Goal: Find specific page/section: Find specific page/section

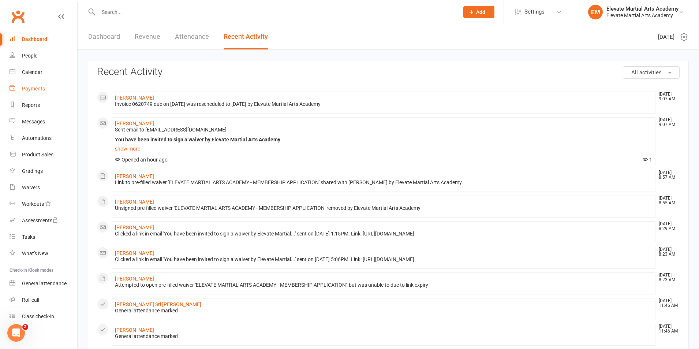
click at [34, 88] on div "Payments" at bounding box center [33, 89] width 23 height 6
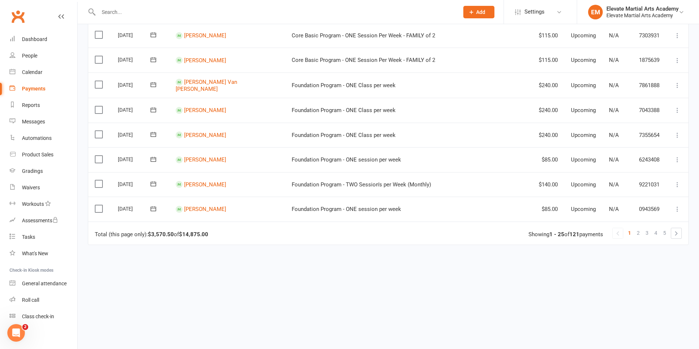
scroll to position [515, 0]
click at [637, 231] on span "2" at bounding box center [638, 232] width 3 height 10
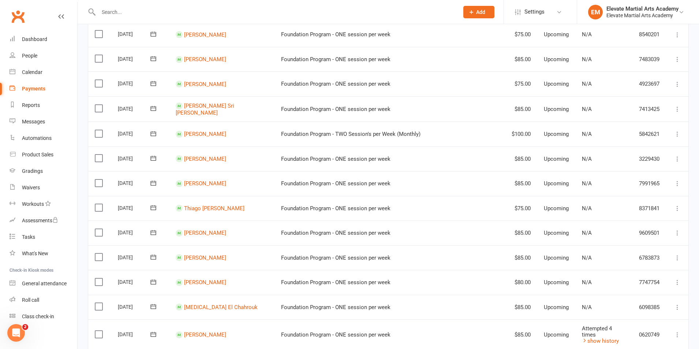
scroll to position [513, 0]
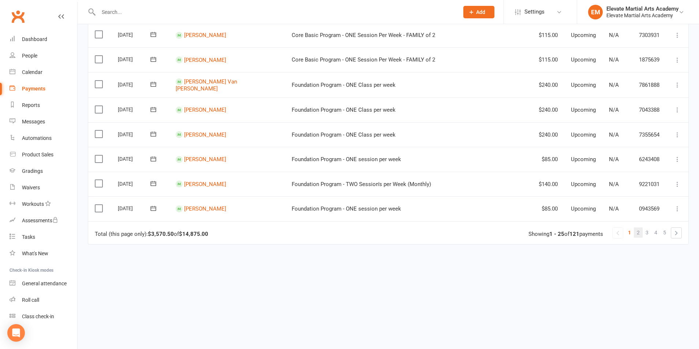
click at [636, 230] on link "2" at bounding box center [638, 232] width 9 height 10
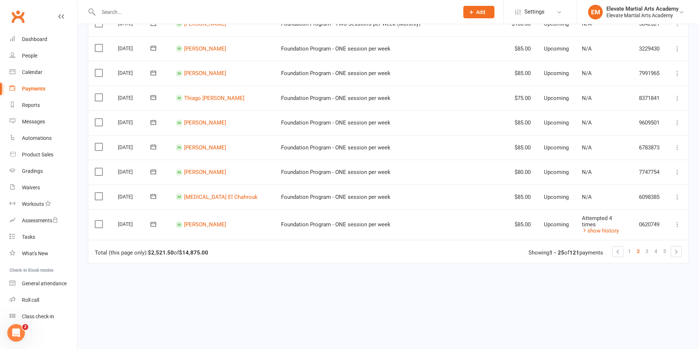
scroll to position [515, 0]
